Goal: Transaction & Acquisition: Purchase product/service

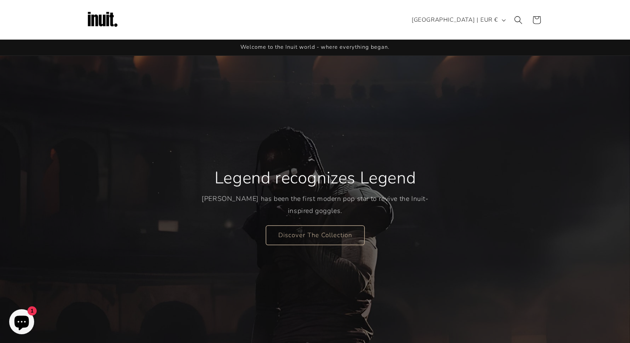
click at [101, 18] on img at bounding box center [102, 19] width 33 height 33
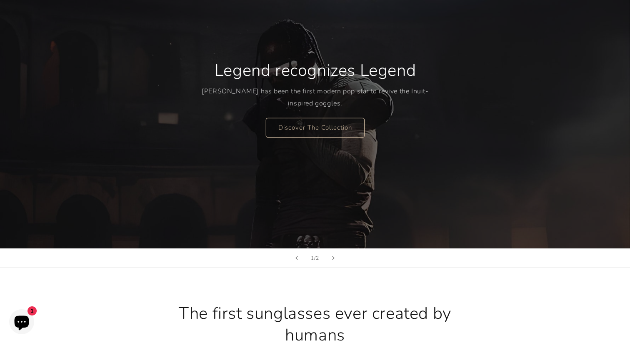
scroll to position [108, 0]
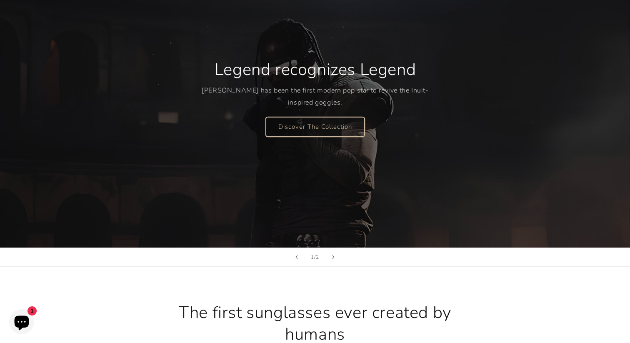
click at [309, 132] on link "Discover The Collection" at bounding box center [315, 127] width 99 height 20
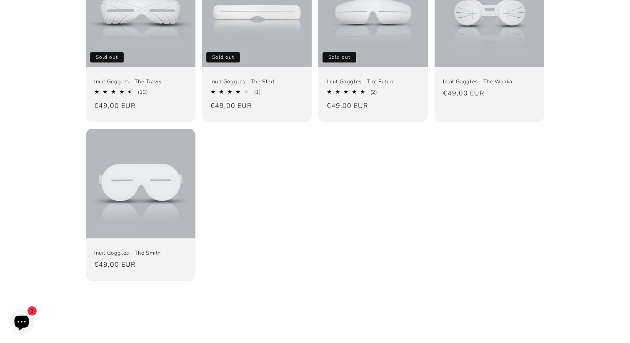
scroll to position [166, 0]
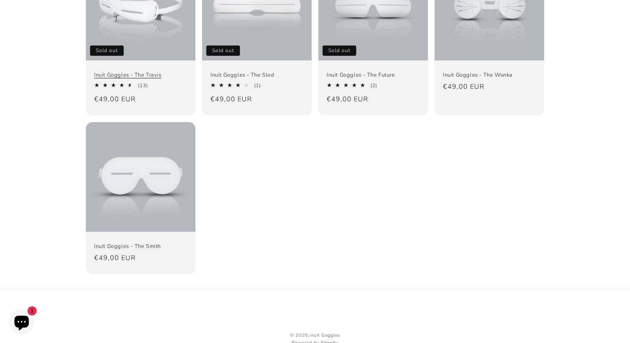
click at [141, 72] on link "Inuit Goggles - The Travis" at bounding box center [140, 75] width 93 height 7
